Goal: Task Accomplishment & Management: Complete application form

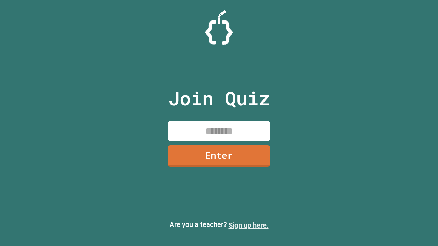
click at [245, 225] on link "Sign up here." at bounding box center [249, 225] width 40 height 8
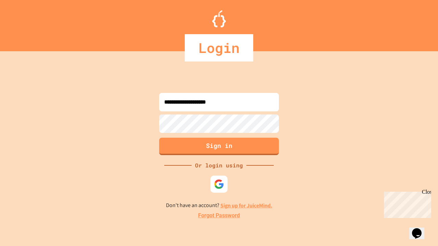
type input "**********"
